Goal: Information Seeking & Learning: Learn about a topic

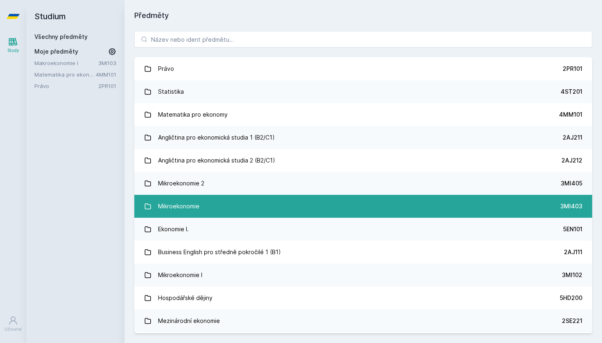
scroll to position [144, 0]
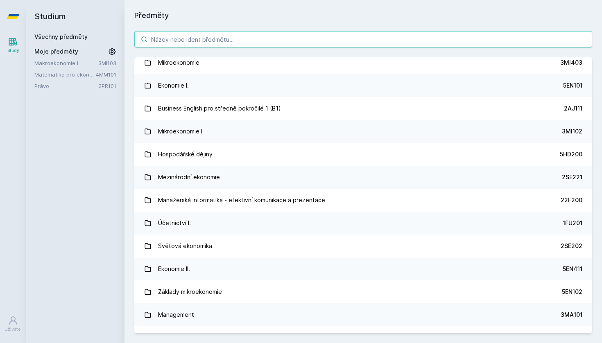
click at [207, 43] on input "search" at bounding box center [363, 39] width 458 height 16
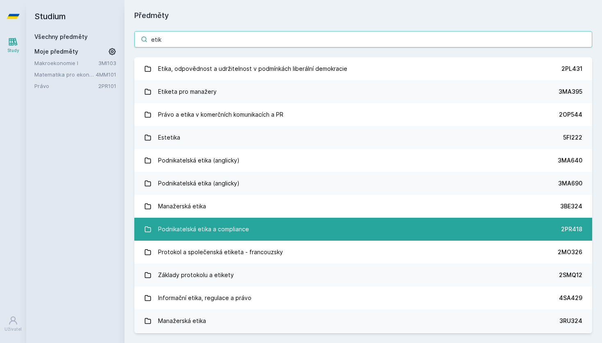
scroll to position [0, 0]
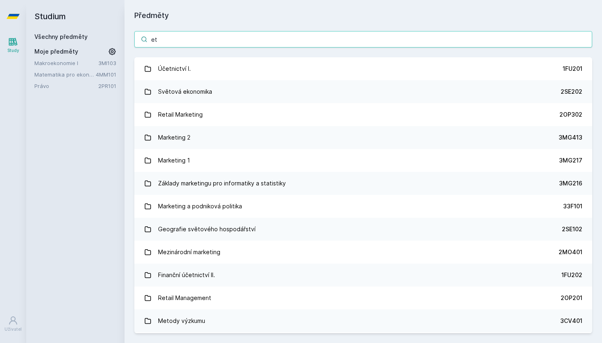
drag, startPoint x: 164, startPoint y: 40, endPoint x: 129, endPoint y: 40, distance: 34.8
click at [129, 40] on div "et Účetnictví I. 1FU201 Světová ekonomika 2SE202 Retail Marketing 2OP302 Market…" at bounding box center [364, 182] width 478 height 322
paste input "(3PO395)"
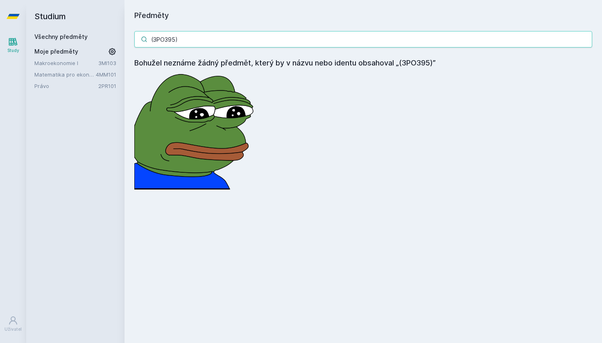
click at [154, 41] on input "(3PO395)" at bounding box center [363, 39] width 458 height 16
click at [189, 39] on input "3PO395)" at bounding box center [363, 39] width 458 height 16
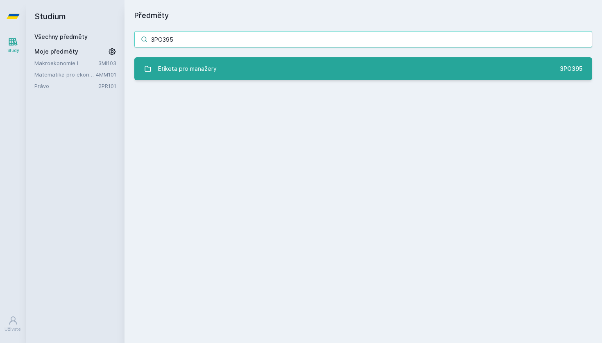
type input "3PO395"
click at [272, 70] on link "Etiketa pro manažery 3PO395" at bounding box center [363, 68] width 458 height 23
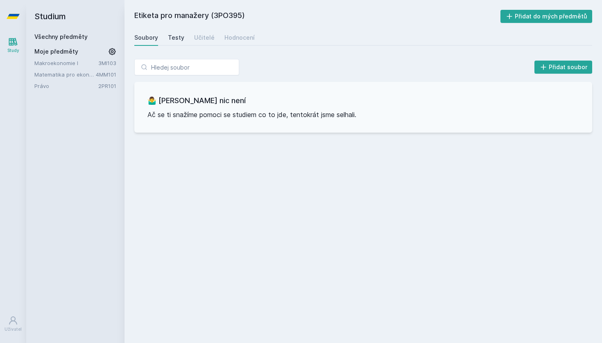
click at [172, 38] on div "Testy" at bounding box center [176, 38] width 16 height 8
click at [195, 39] on div "Učitelé" at bounding box center [204, 38] width 20 height 8
click at [235, 39] on div "Hodnocení" at bounding box center [240, 38] width 30 height 8
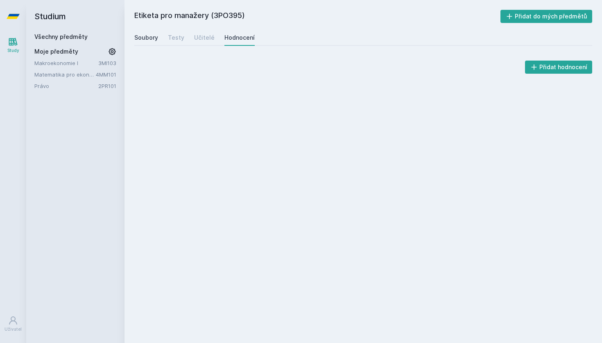
click at [152, 38] on div "Soubory" at bounding box center [146, 38] width 24 height 8
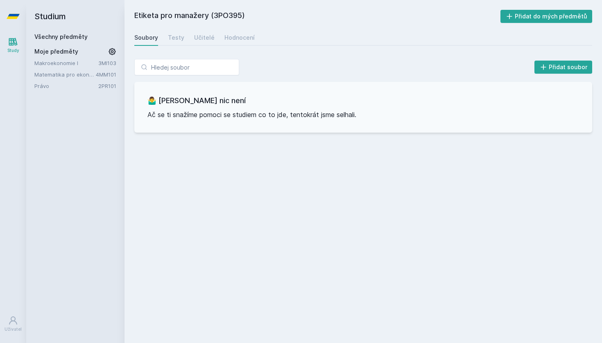
drag, startPoint x: 136, startPoint y: 16, endPoint x: 266, endPoint y: 13, distance: 129.1
click at [266, 14] on h2 "Etiketa pro manažery (3PO395)" at bounding box center [317, 16] width 366 height 13
copy h2 "Etiketa pro manažery (3PO395)"
